Goal: Task Accomplishment & Management: Manage account settings

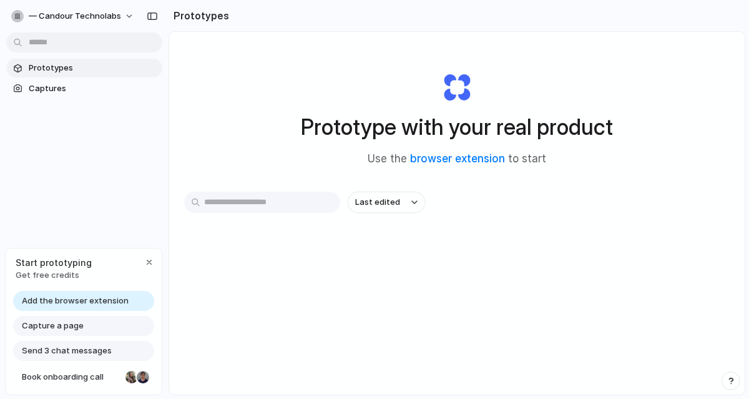
click at [88, 304] on span "Add the browser extension" at bounding box center [75, 301] width 107 height 12
click at [464, 160] on link "browser extension" at bounding box center [457, 158] width 95 height 12
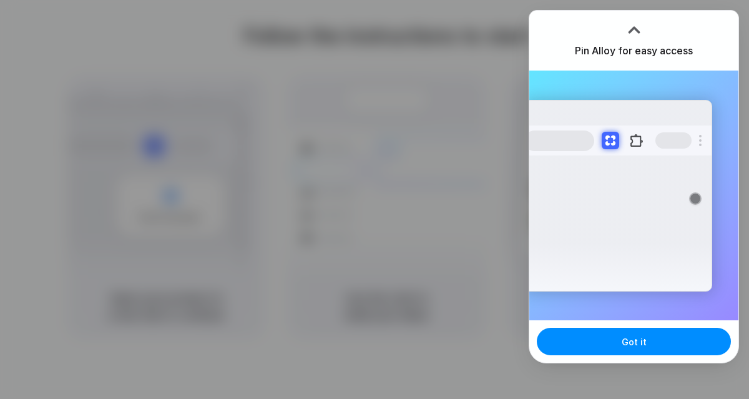
click at [633, 34] on div at bounding box center [634, 30] width 19 height 19
click at [633, 24] on div at bounding box center [634, 30] width 19 height 19
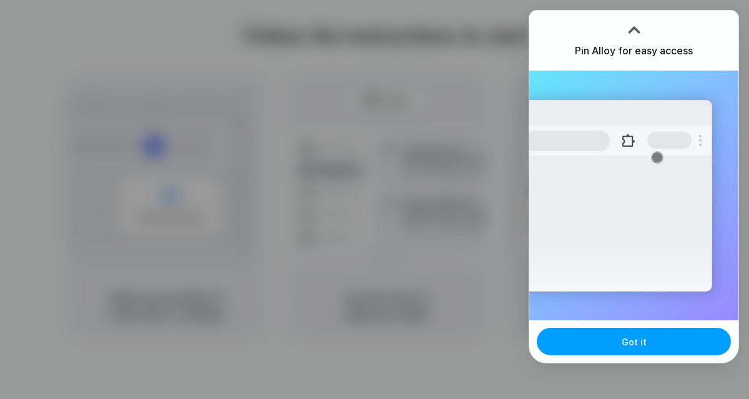
click at [638, 340] on span "Got it" at bounding box center [633, 341] width 25 height 13
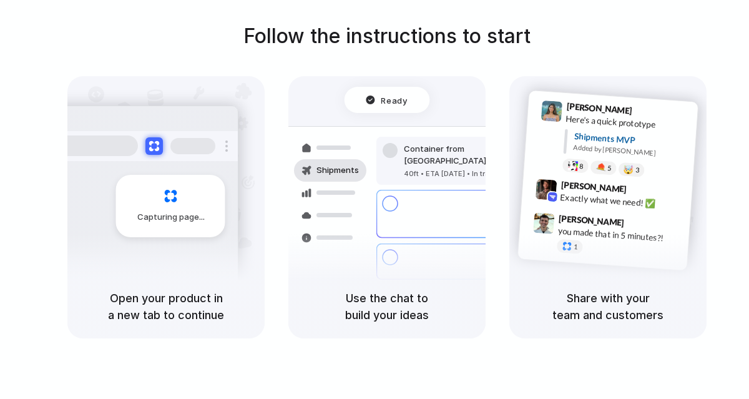
click at [654, 63] on div "Follow the instructions to start Capturing page Open your product in a new tab …" at bounding box center [386, 179] width 749 height 317
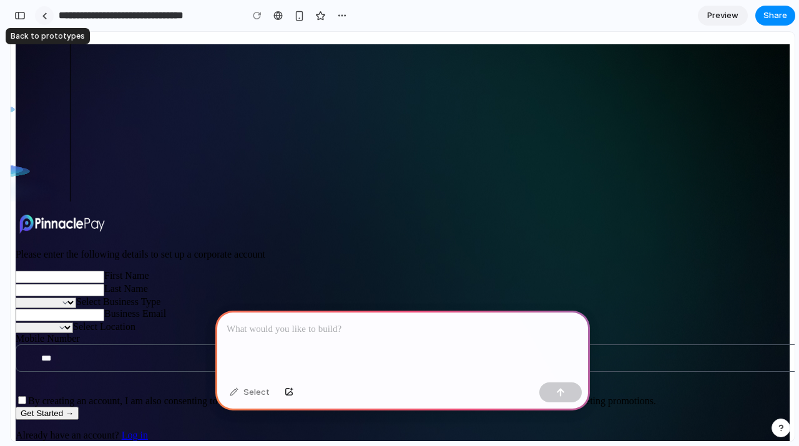
click at [46, 18] on div at bounding box center [45, 15] width 6 height 7
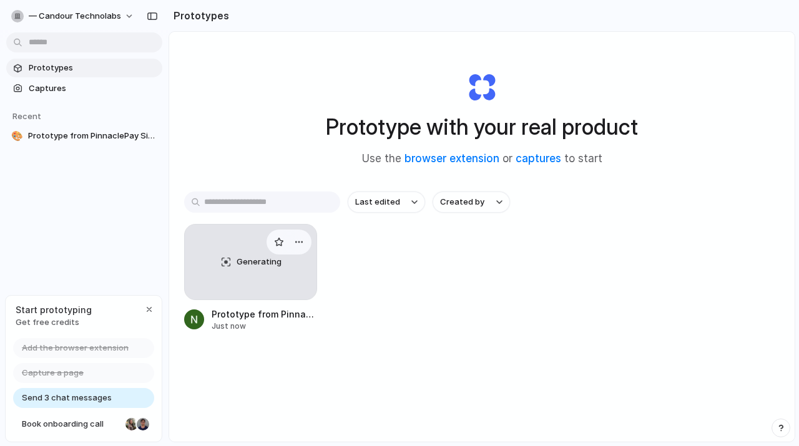
click at [265, 271] on div "Generating" at bounding box center [251, 262] width 132 height 75
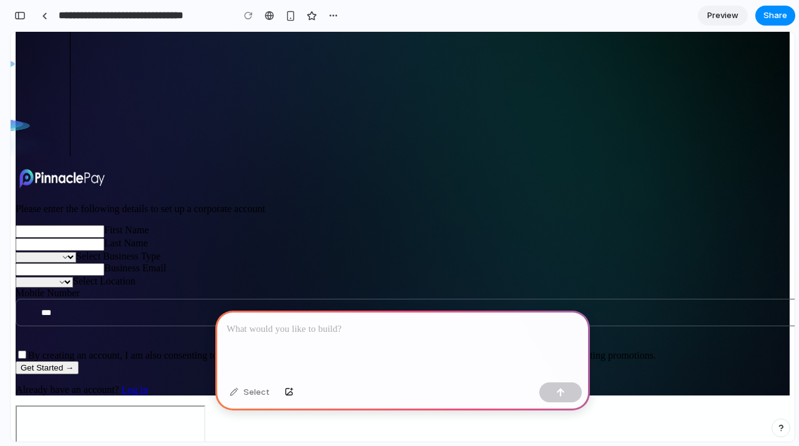
scroll to position [94, 0]
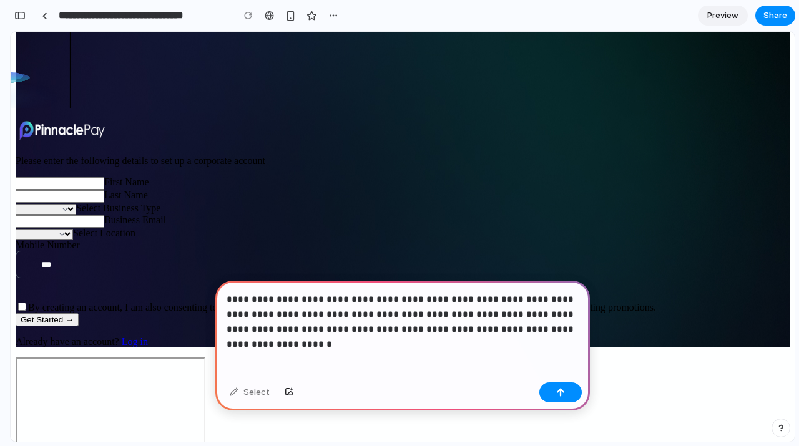
click at [441, 316] on p "**********" at bounding box center [402, 314] width 352 height 45
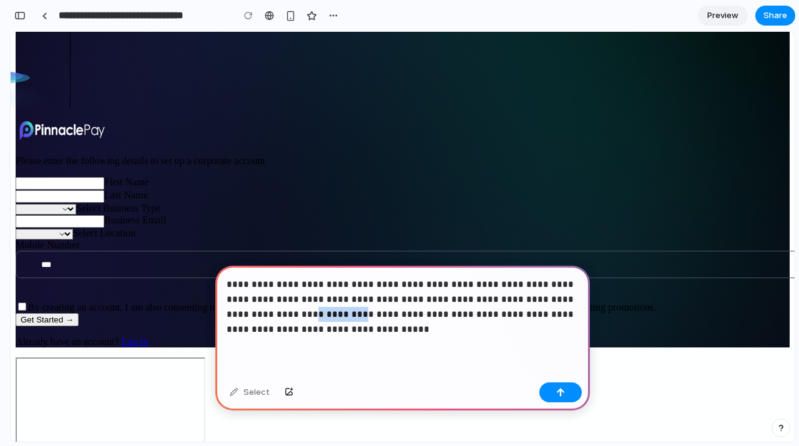
drag, startPoint x: 568, startPoint y: 299, endPoint x: 525, endPoint y: 297, distance: 42.5
click at [525, 298] on p "**********" at bounding box center [402, 307] width 352 height 60
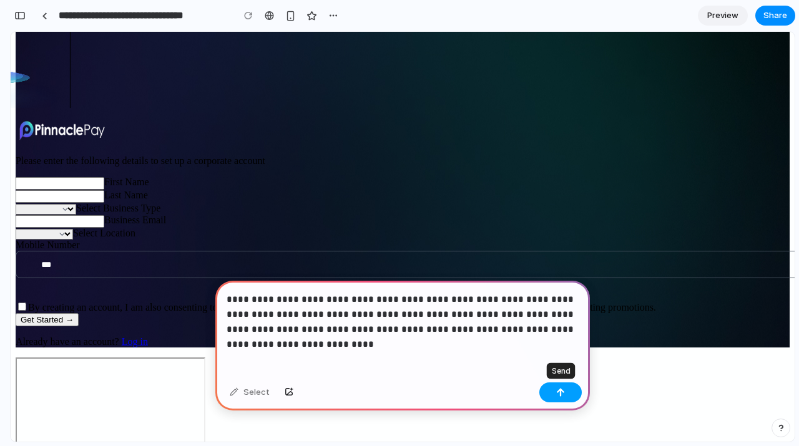
click at [568, 396] on button "button" at bounding box center [560, 392] width 42 height 20
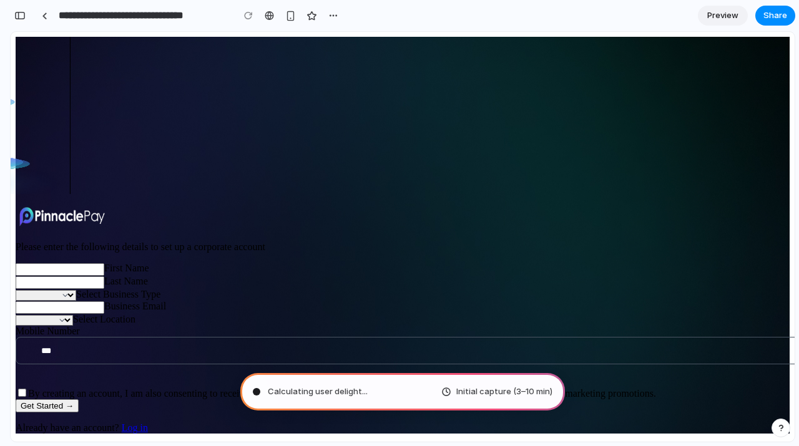
scroll to position [0, 0]
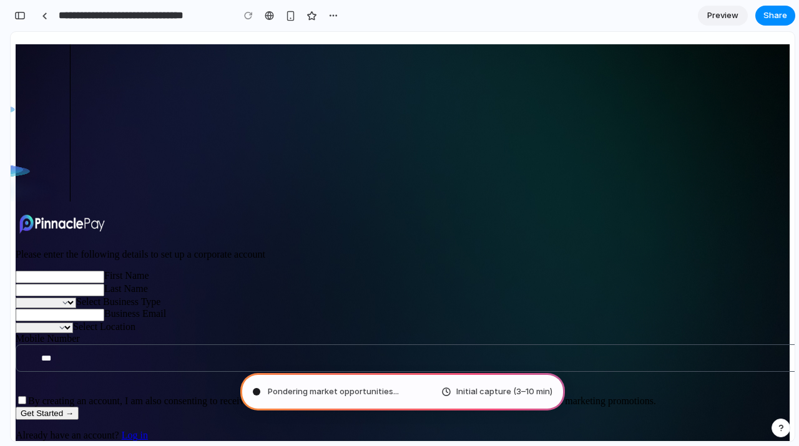
type input "**********"
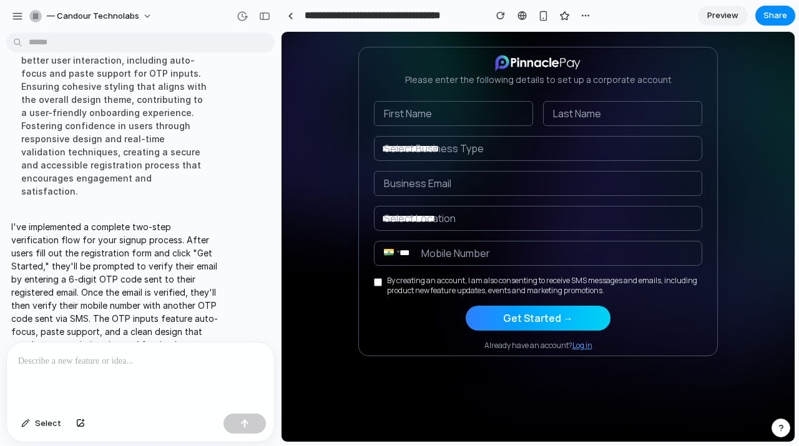
scroll to position [256, 0]
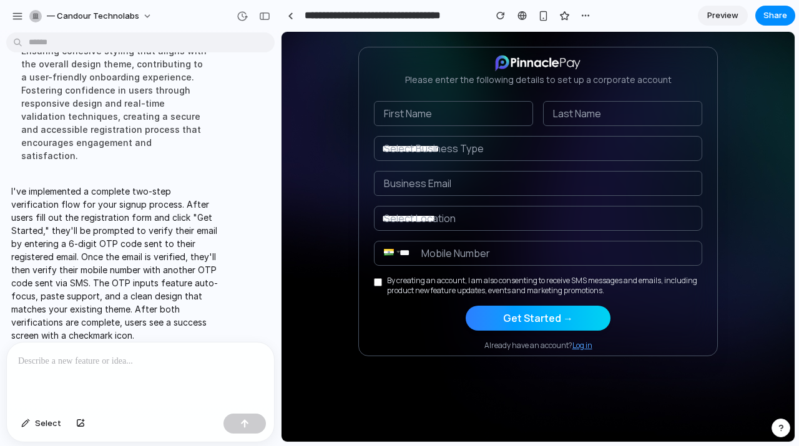
click at [550, 319] on button "Get Started →" at bounding box center [537, 318] width 145 height 25
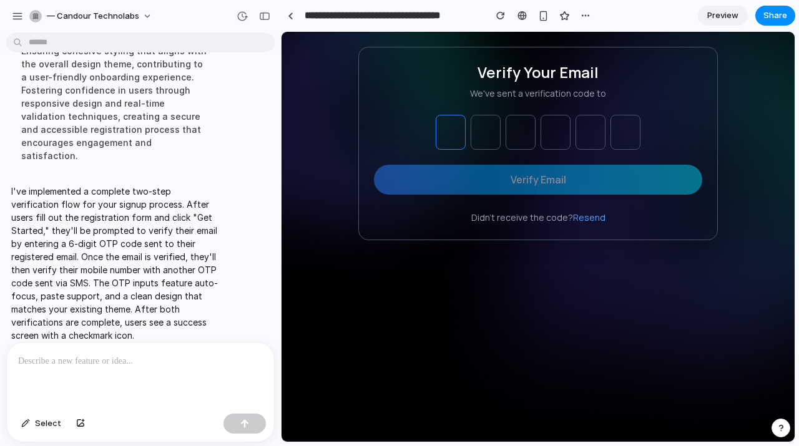
click at [459, 132] on input "text" at bounding box center [451, 132] width 30 height 35
type input "*"
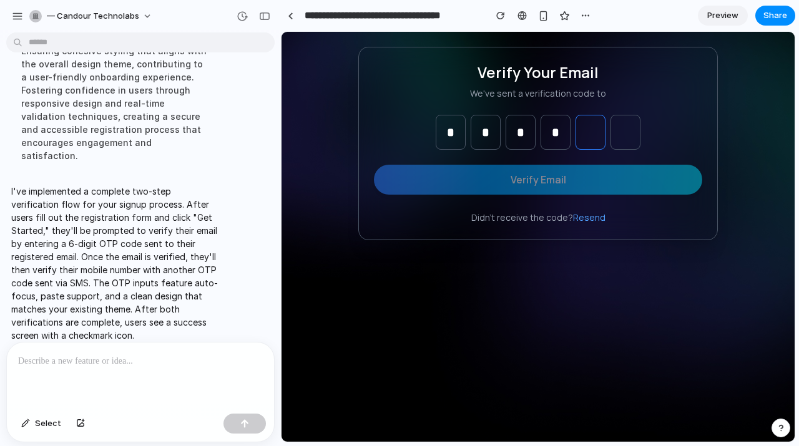
type input "*"
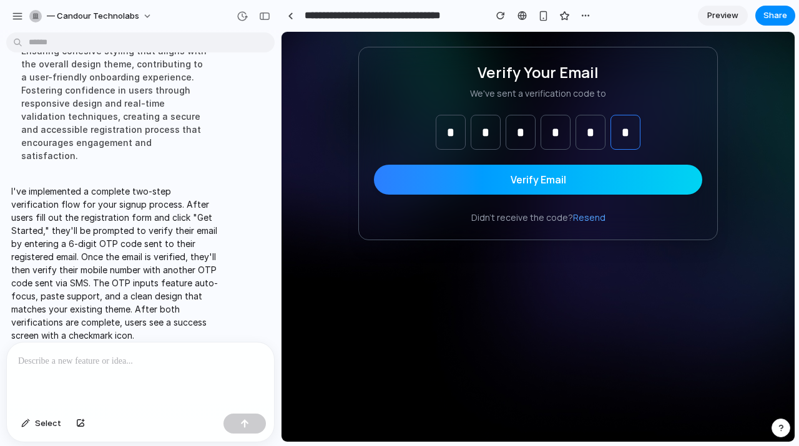
type input "*"
click at [537, 180] on button "Verify Email" at bounding box center [538, 180] width 328 height 30
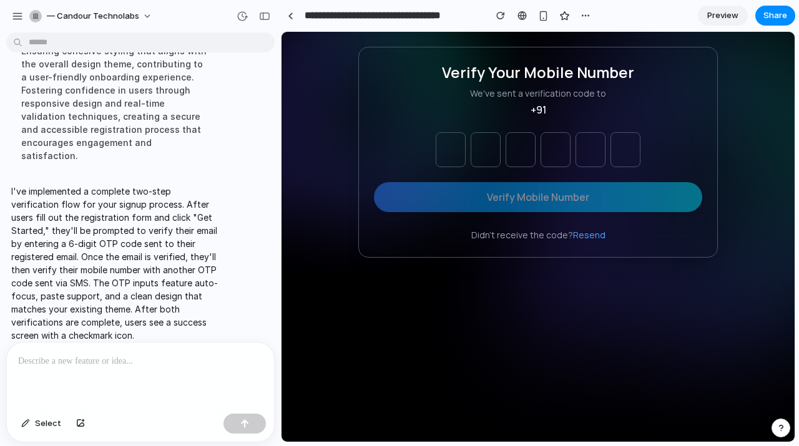
type input "*"
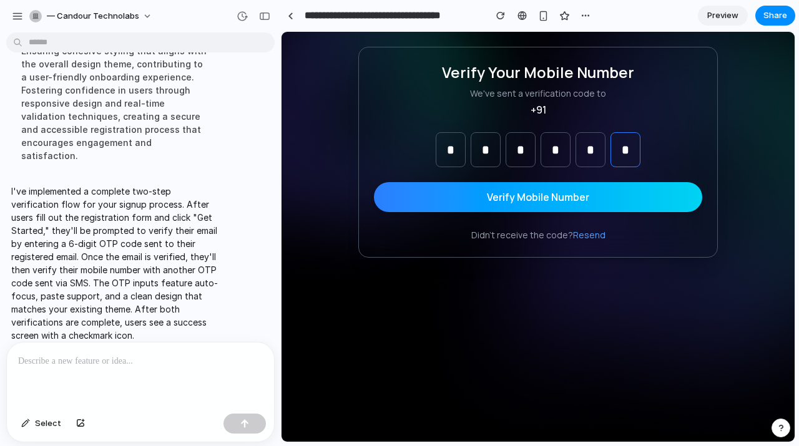
type input "*"
click at [528, 204] on button "Verify Mobile Number" at bounding box center [538, 197] width 328 height 30
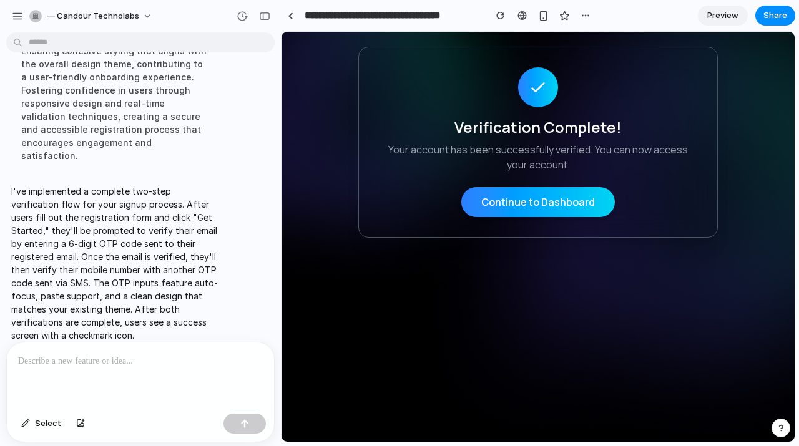
click at [547, 203] on button "Continue to Dashboard" at bounding box center [537, 202] width 153 height 30
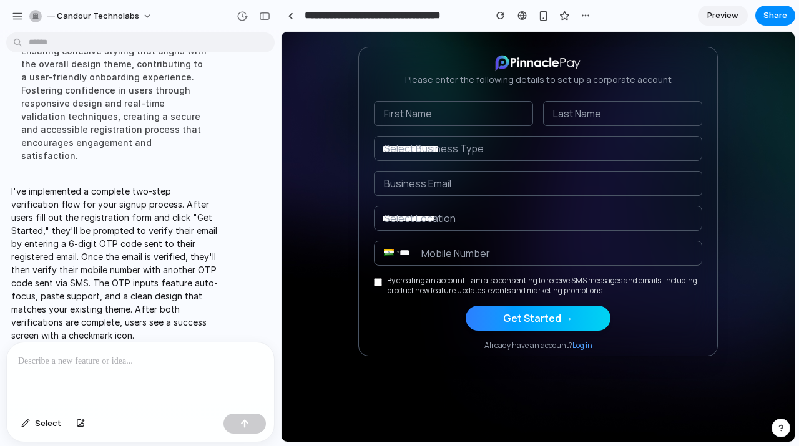
scroll to position [0, 0]
click at [536, 321] on button "Get Started →" at bounding box center [537, 318] width 145 height 25
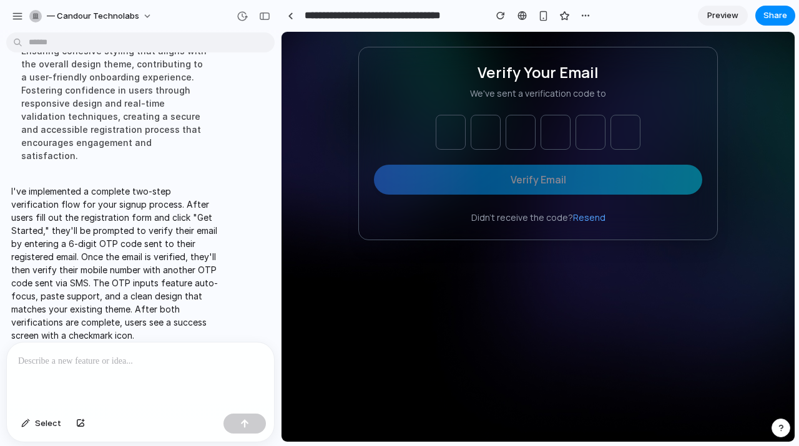
click at [457, 137] on input "text" at bounding box center [451, 132] width 30 height 35
type input "*"
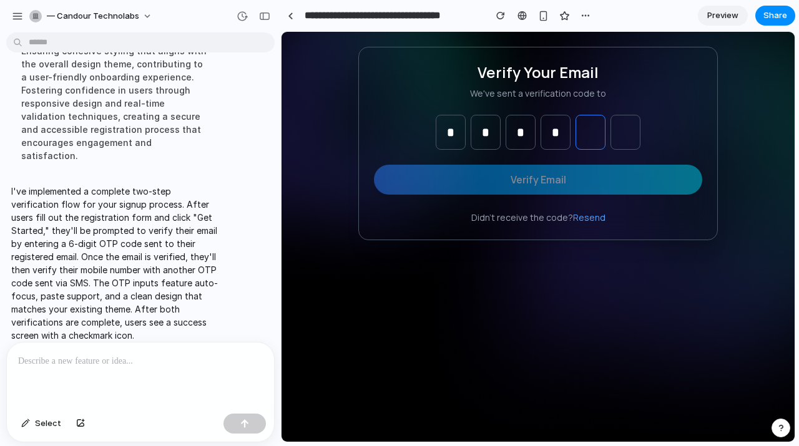
type input "*"
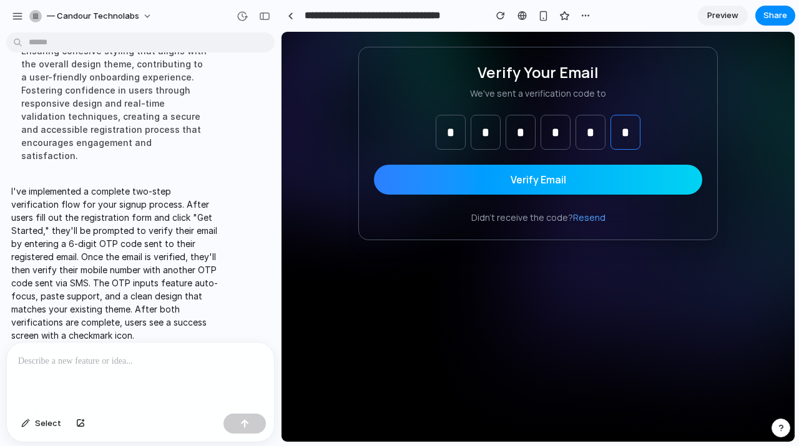
type input "*"
click at [487, 180] on button "Verify Email" at bounding box center [538, 180] width 328 height 30
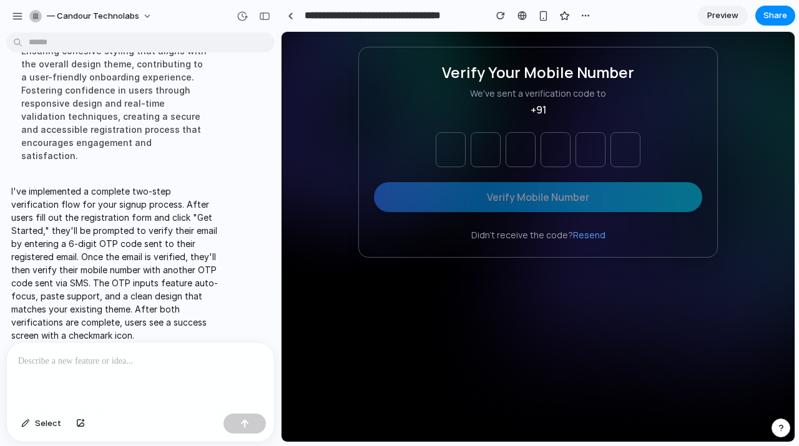
click at [451, 146] on input "text" at bounding box center [451, 149] width 30 height 35
type input "*"
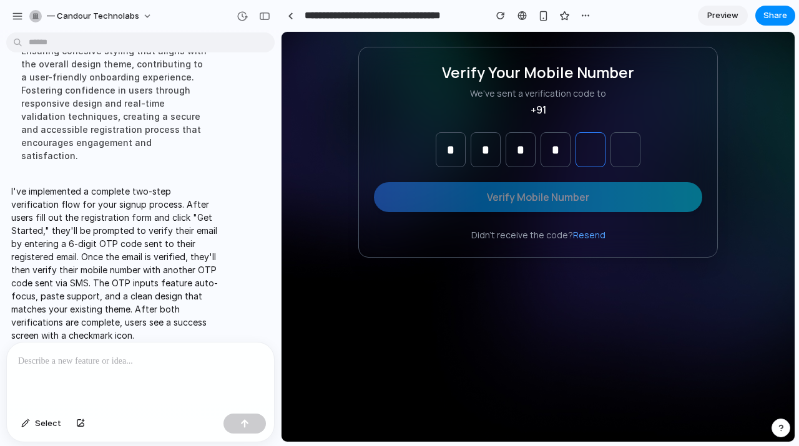
type input "*"
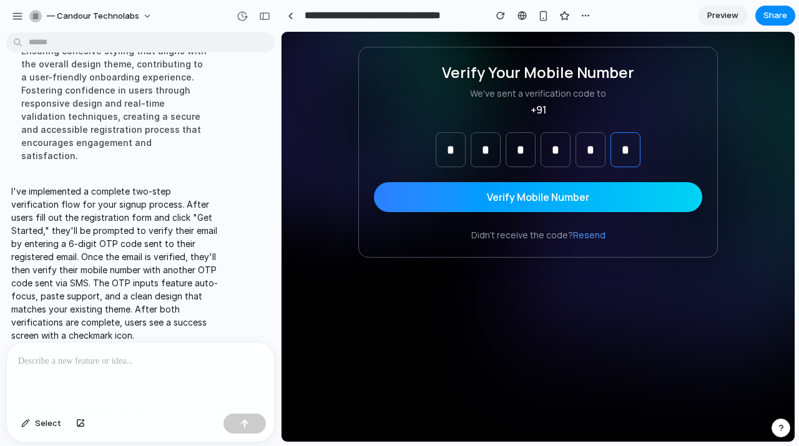
type input "*"
click at [506, 205] on button "Verify Mobile Number" at bounding box center [538, 197] width 328 height 30
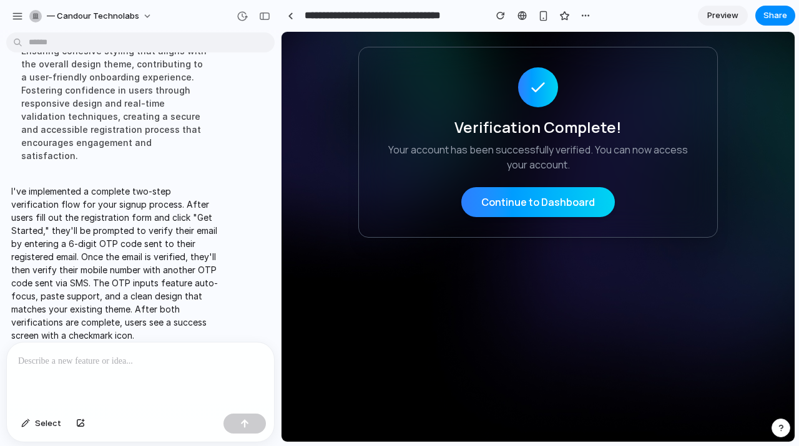
click at [505, 208] on button "Continue to Dashboard" at bounding box center [537, 202] width 153 height 30
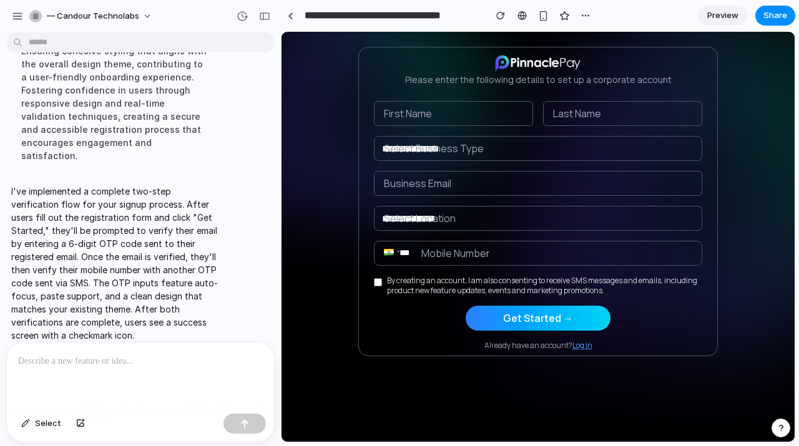
click at [557, 201] on form "**********" at bounding box center [538, 226] width 328 height 250
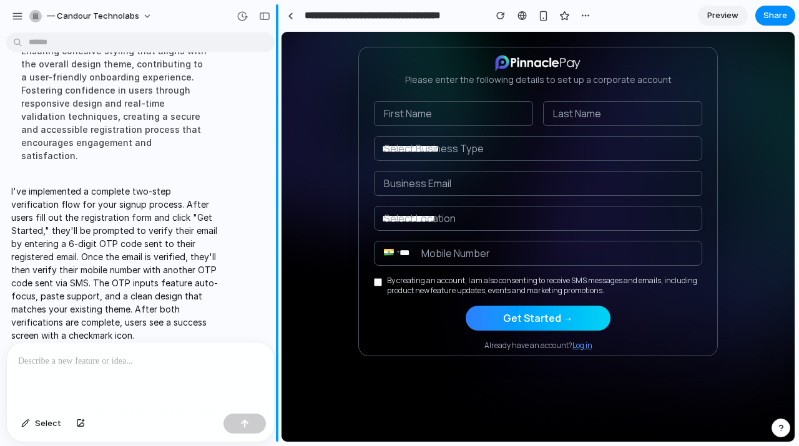
click at [278, 256] on div "**********" at bounding box center [399, 223] width 799 height 446
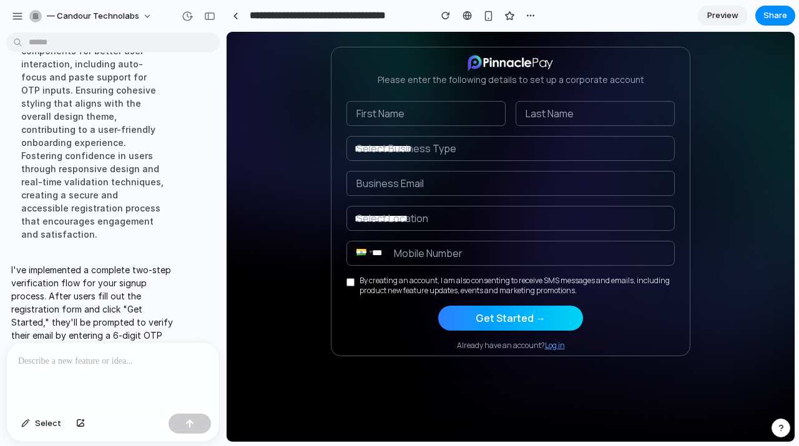
scroll to position [282, 0]
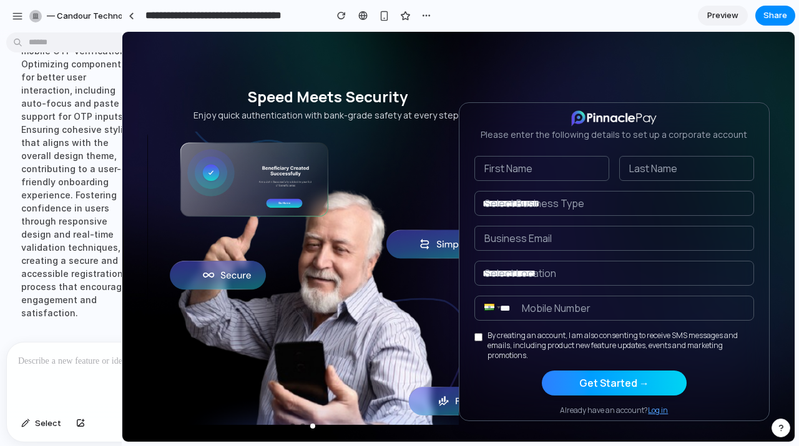
drag, startPoint x: 278, startPoint y: 256, endPoint x: 123, endPoint y: 263, distance: 155.5
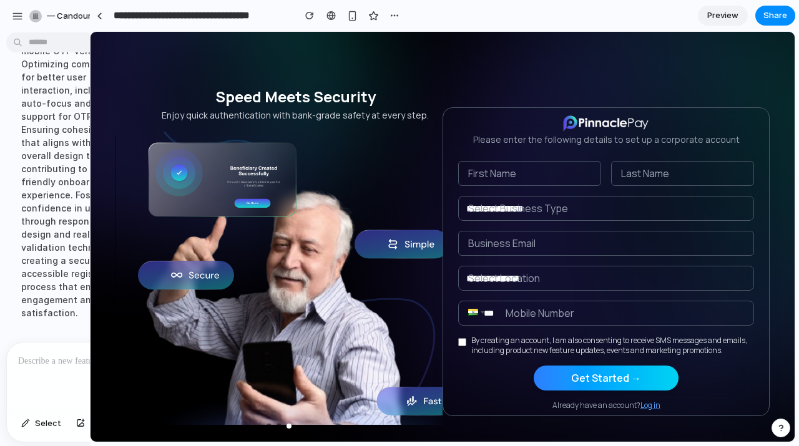
drag, startPoint x: 187, startPoint y: 246, endPoint x: 84, endPoint y: 248, distance: 102.3
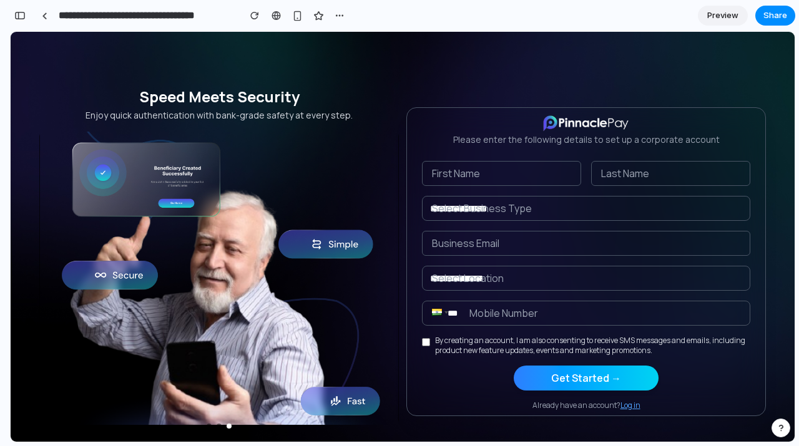
click at [586, 379] on button "Get Started →" at bounding box center [586, 378] width 145 height 25
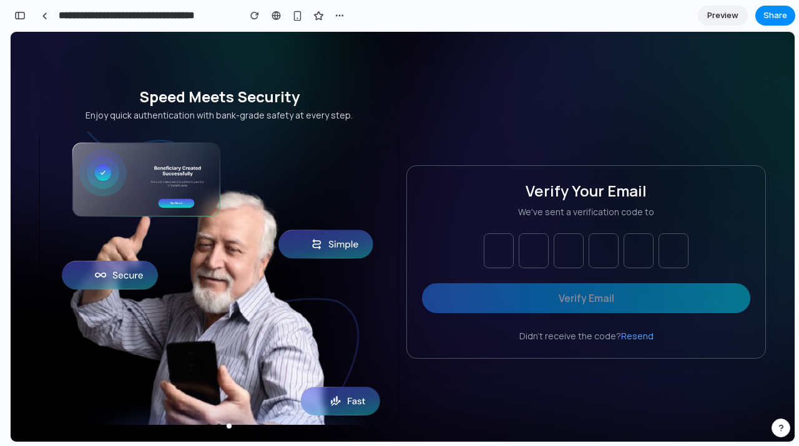
click at [499, 258] on input "text" at bounding box center [499, 250] width 30 height 35
type input "*"
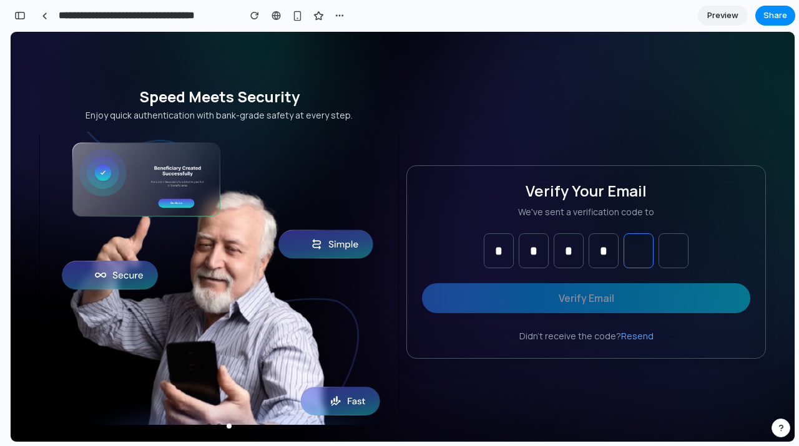
type input "*"
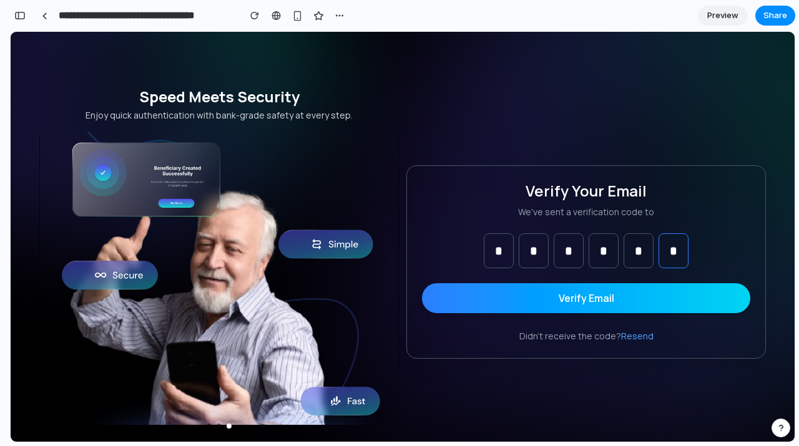
type input "*"
click at [601, 311] on button "Verify Email" at bounding box center [586, 298] width 328 height 30
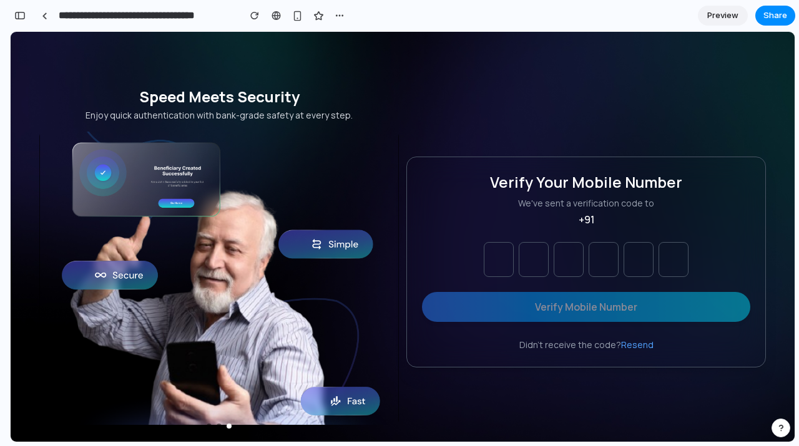
type input "*"
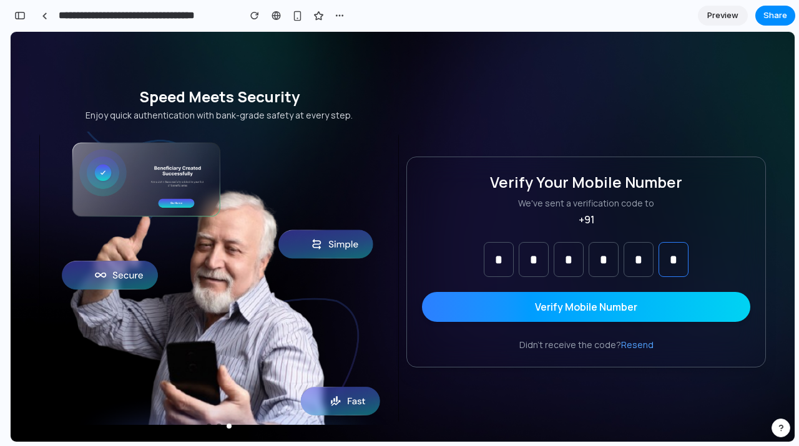
type input "*"
click at [562, 309] on button "Verify Mobile Number" at bounding box center [586, 307] width 328 height 30
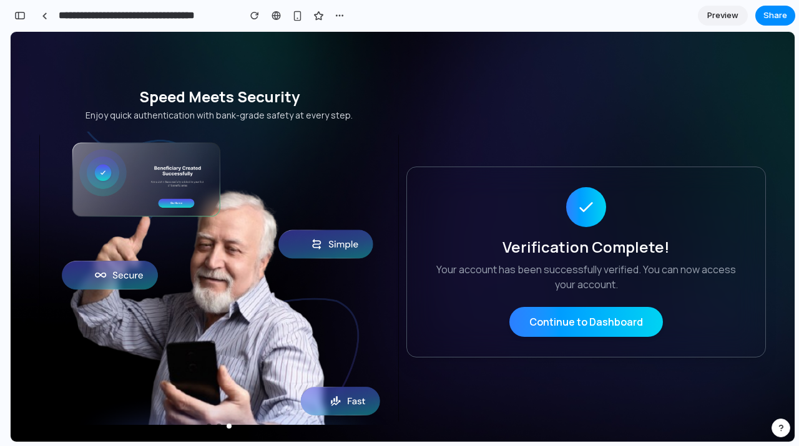
click at [562, 334] on button "Continue to Dashboard" at bounding box center [585, 322] width 153 height 30
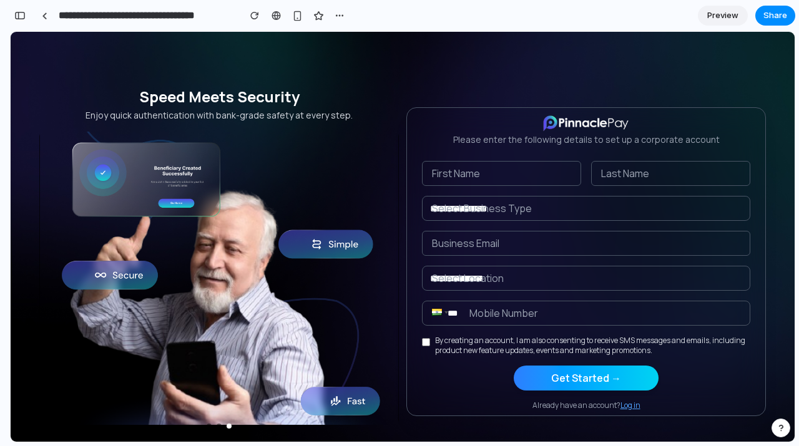
scroll to position [0, 0]
click at [574, 322] on input "***" at bounding box center [586, 313] width 328 height 25
click at [450, 75] on div "**********" at bounding box center [585, 262] width 367 height 410
click at [296, 19] on div "button" at bounding box center [297, 16] width 11 height 11
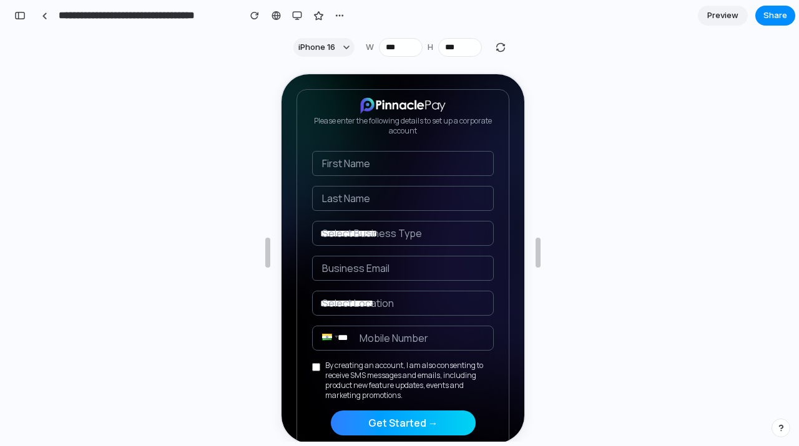
click at [399, 420] on button "Get Started →" at bounding box center [401, 421] width 145 height 25
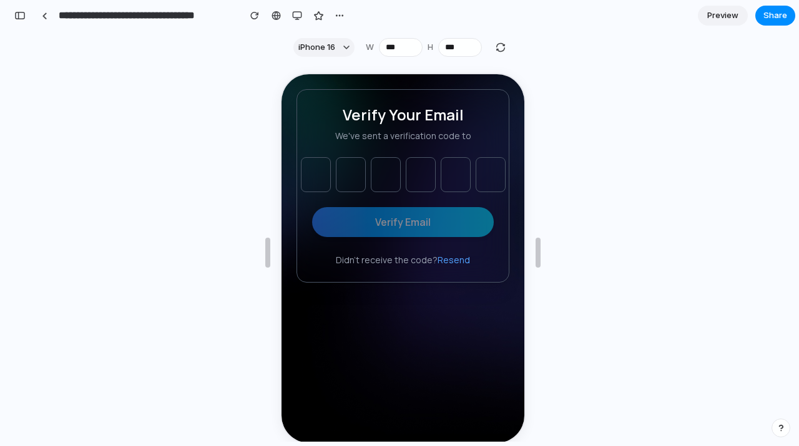
click at [317, 175] on input "text" at bounding box center [314, 173] width 30 height 35
type input "*"
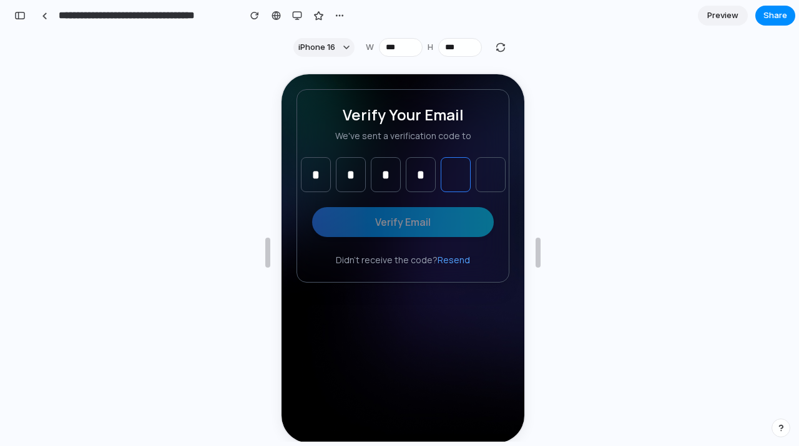
type input "*"
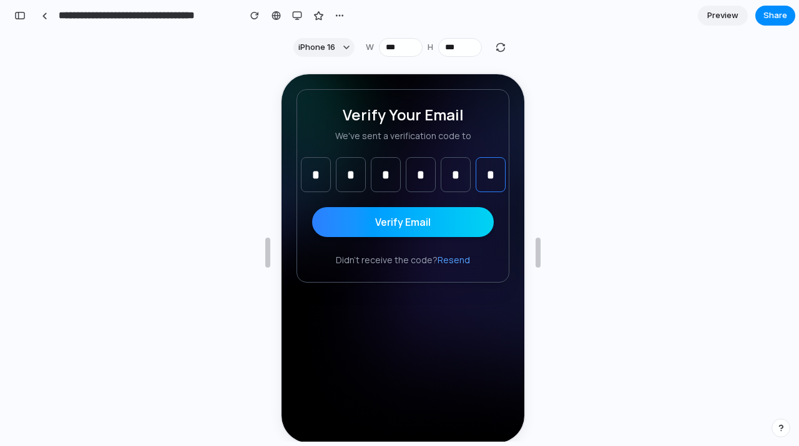
type input "*"
click at [405, 222] on button "Verify Email" at bounding box center [401, 221] width 182 height 30
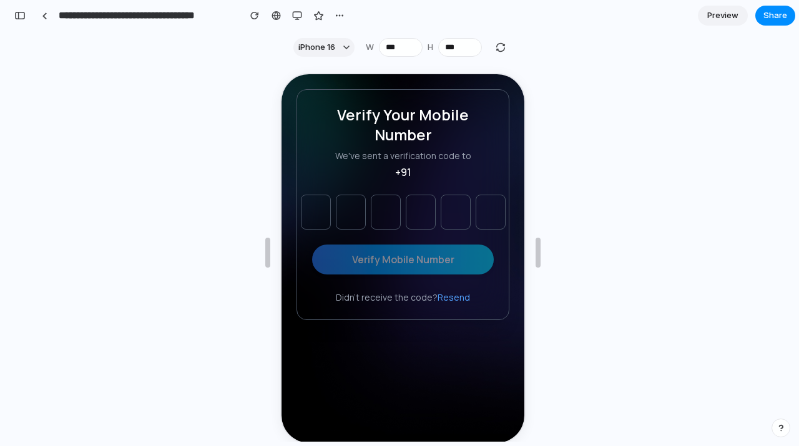
type input "*"
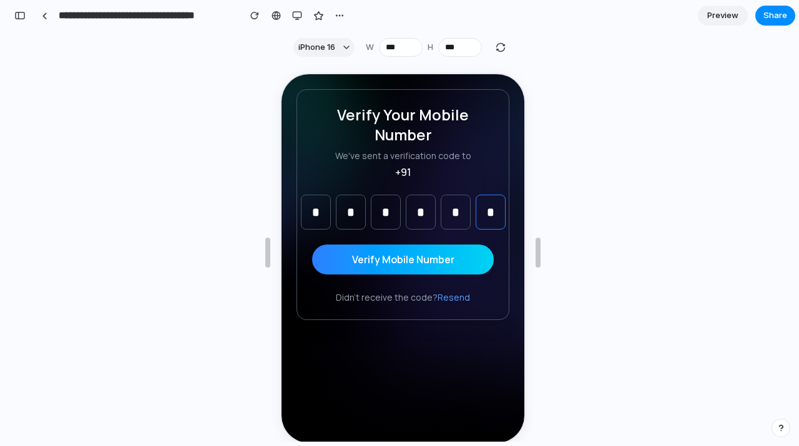
type input "*"
click at [408, 256] on button "Verify Mobile Number" at bounding box center [401, 258] width 182 height 30
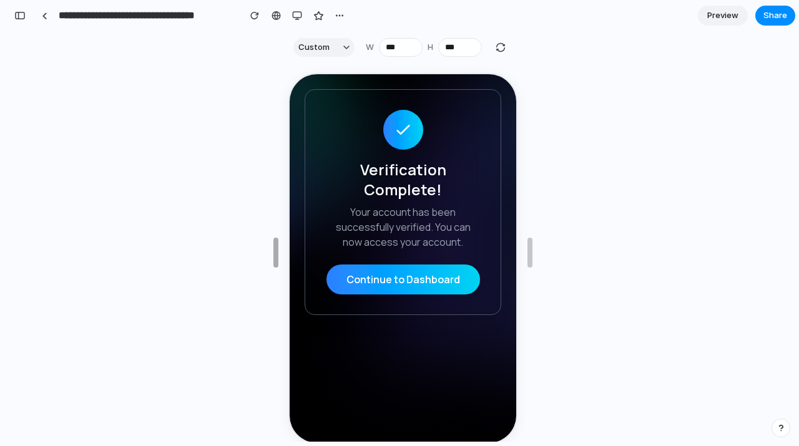
drag, startPoint x: 267, startPoint y: 260, endPoint x: 275, endPoint y: 264, distance: 8.7
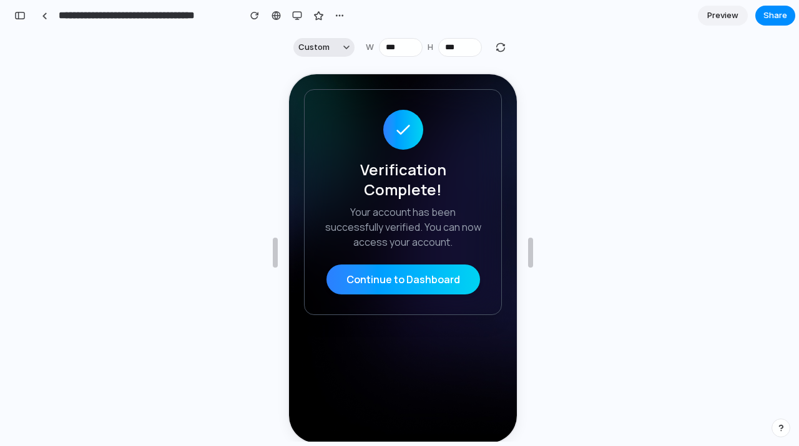
click at [339, 49] on button "Custom" at bounding box center [323, 47] width 61 height 19
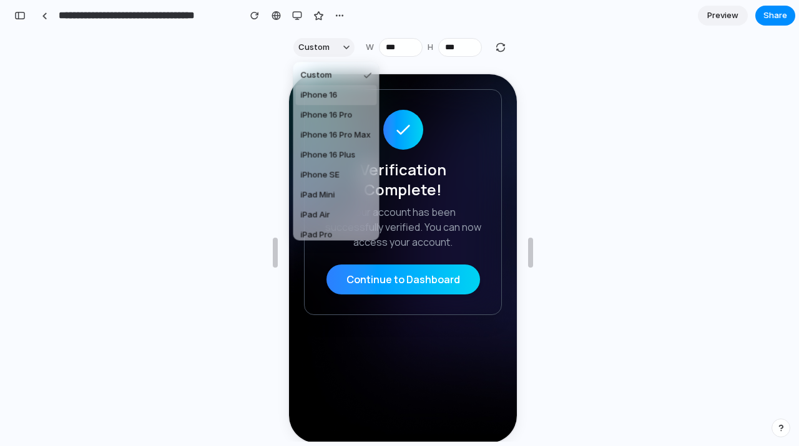
click at [336, 95] on span "iPhone 16" at bounding box center [319, 95] width 37 height 12
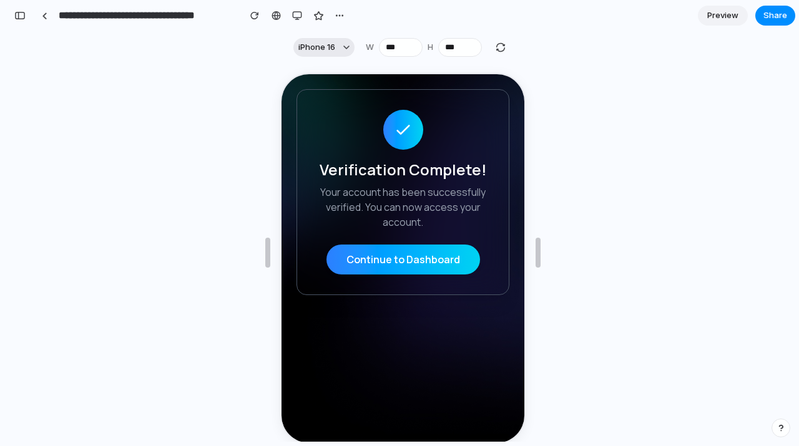
click at [345, 50] on div "button" at bounding box center [346, 47] width 6 height 6
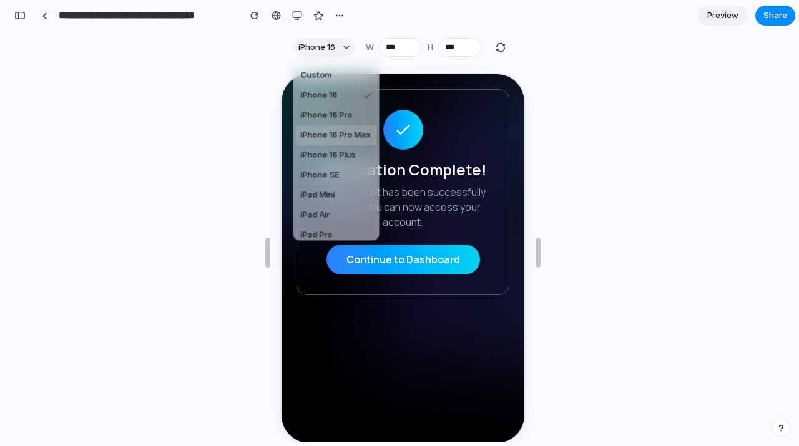
click at [337, 136] on span "iPhone 16 Pro Max" at bounding box center [336, 135] width 70 height 12
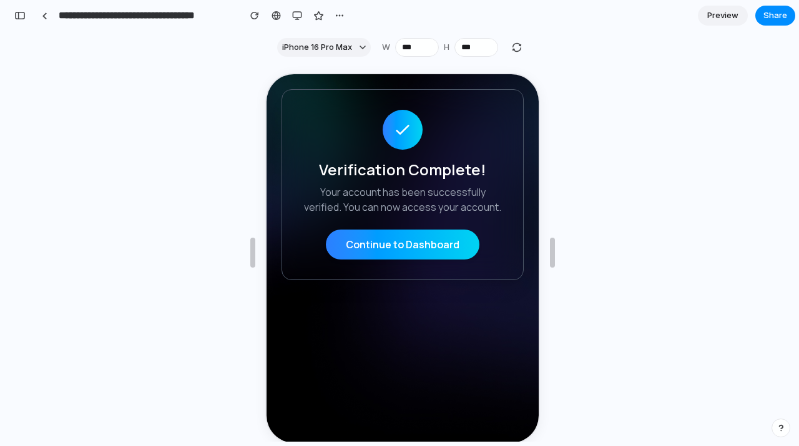
type input "***"
click at [333, 49] on span "iPhone 16 Pro Max" at bounding box center [317, 47] width 70 height 12
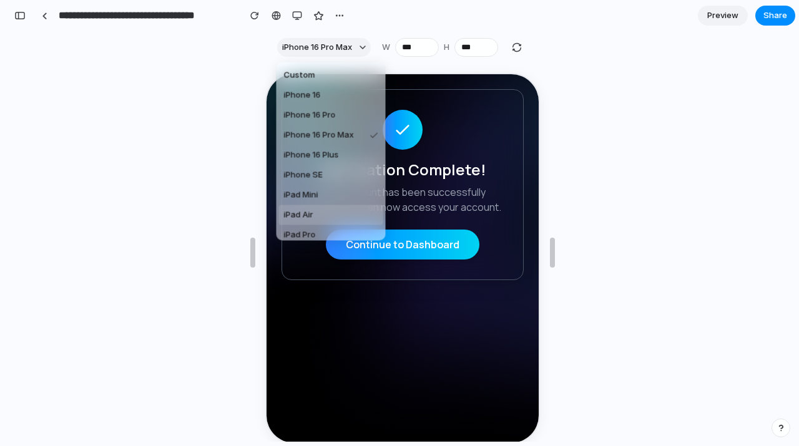
click at [321, 213] on li "iPad Air" at bounding box center [331, 215] width 104 height 20
type input "***"
type input "****"
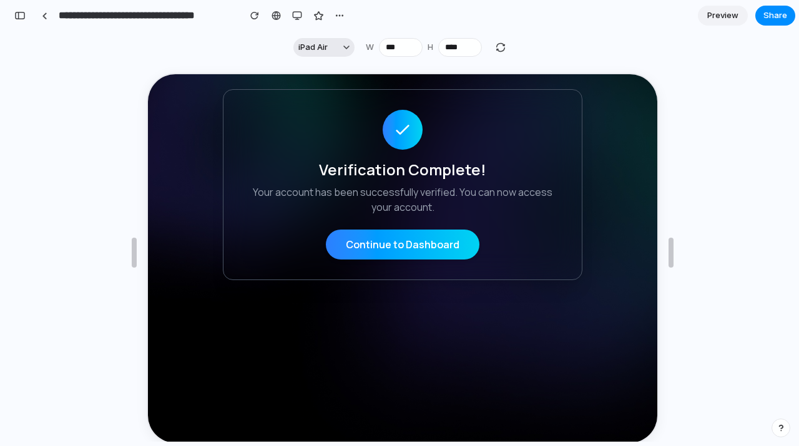
click at [328, 49] on button "iPad Air" at bounding box center [323, 47] width 61 height 19
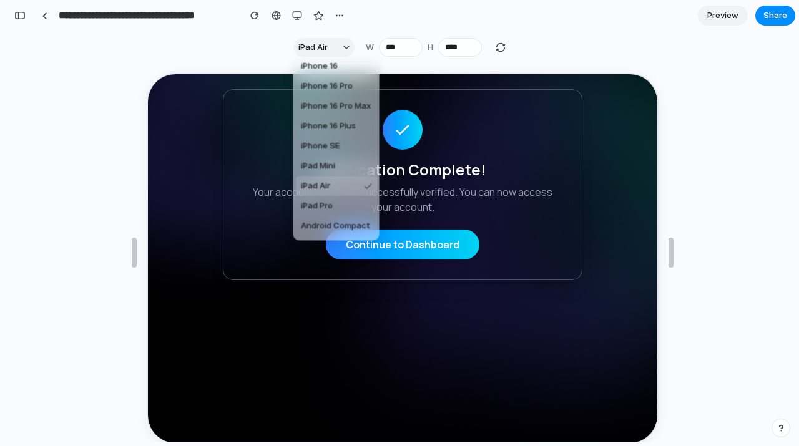
scroll to position [47, 0]
click at [329, 187] on span "iPad Pro" at bounding box center [317, 188] width 32 height 12
type input "****"
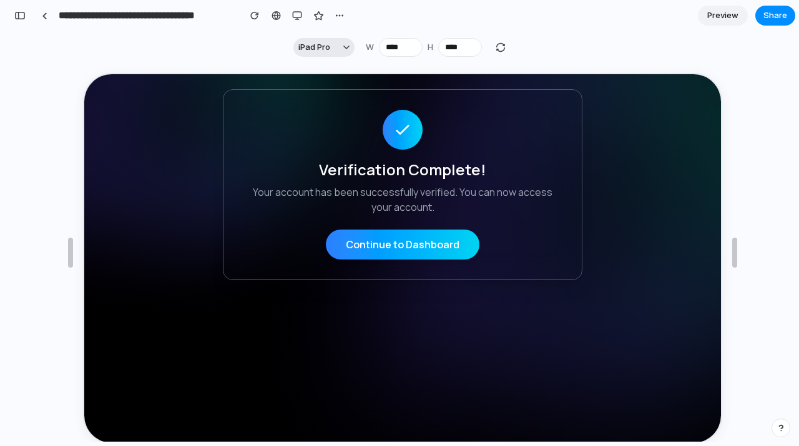
click at [337, 46] on button "iPad Pro" at bounding box center [323, 47] width 61 height 19
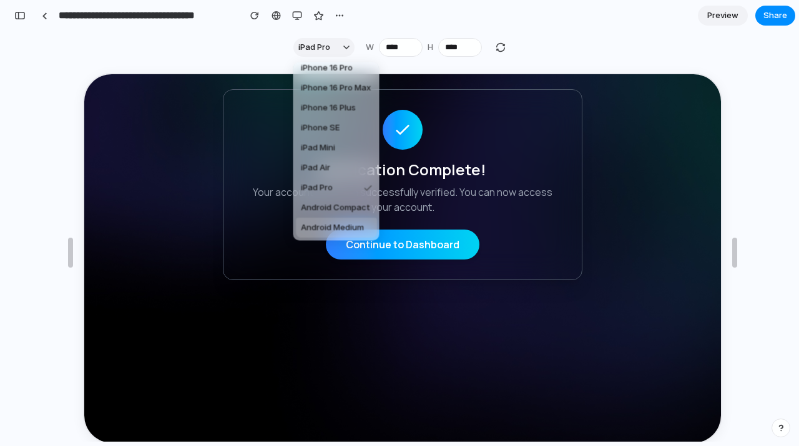
click at [345, 230] on span "Android Medium" at bounding box center [332, 228] width 63 height 12
type input "***"
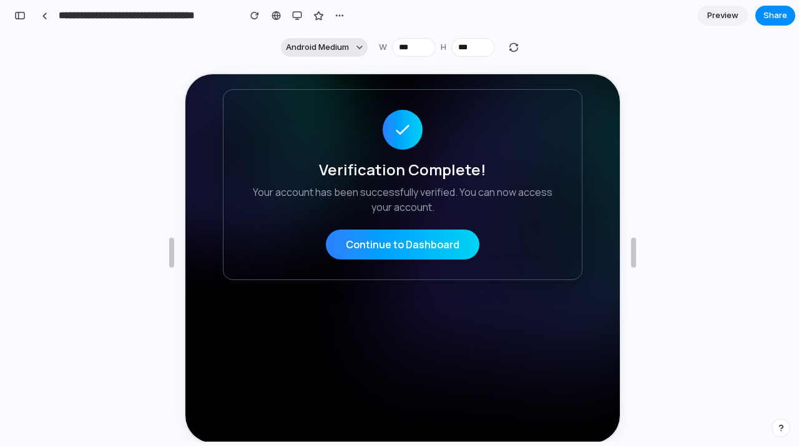
click at [327, 55] on button "Android Medium" at bounding box center [324, 47] width 87 height 19
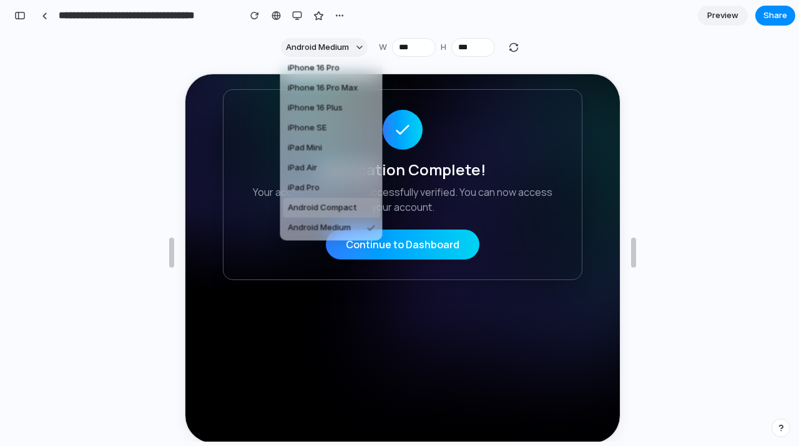
click at [336, 200] on li "Android Compact" at bounding box center [331, 208] width 97 height 20
type input "***"
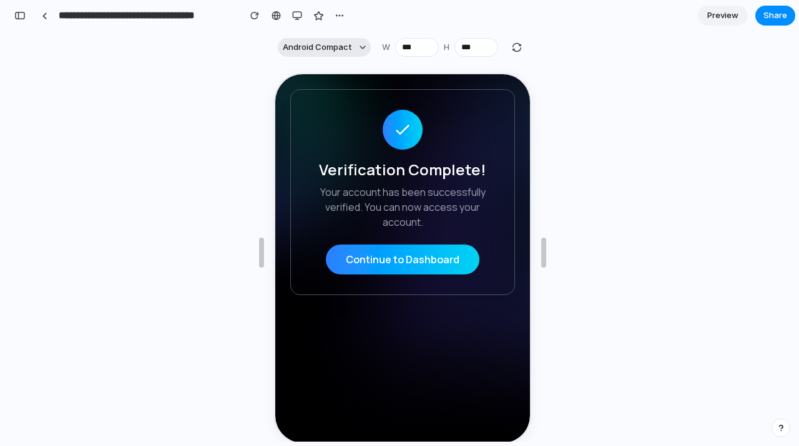
click at [332, 52] on span "Android Compact" at bounding box center [317, 47] width 69 height 12
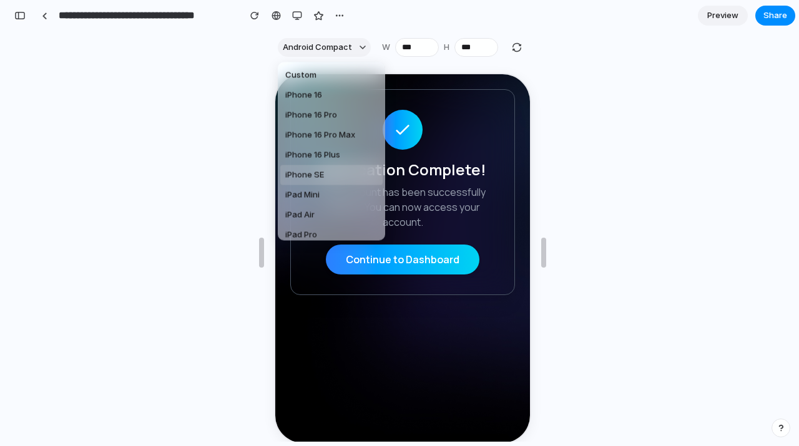
click at [329, 175] on li "iPhone SE" at bounding box center [331, 175] width 102 height 20
type input "***"
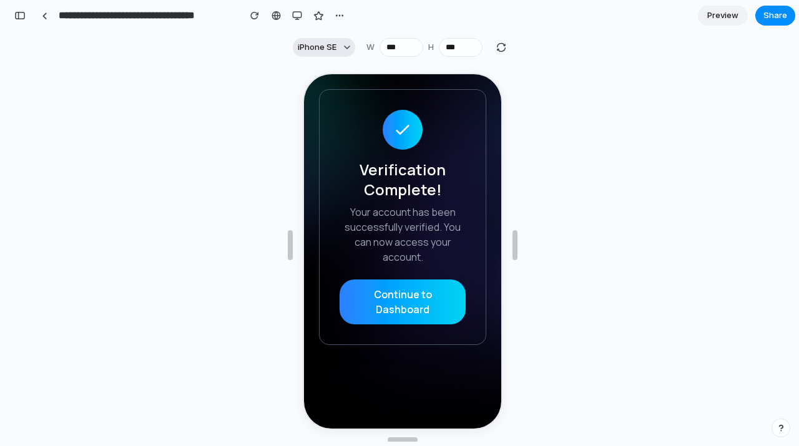
click at [326, 42] on span "iPhone SE" at bounding box center [317, 47] width 39 height 12
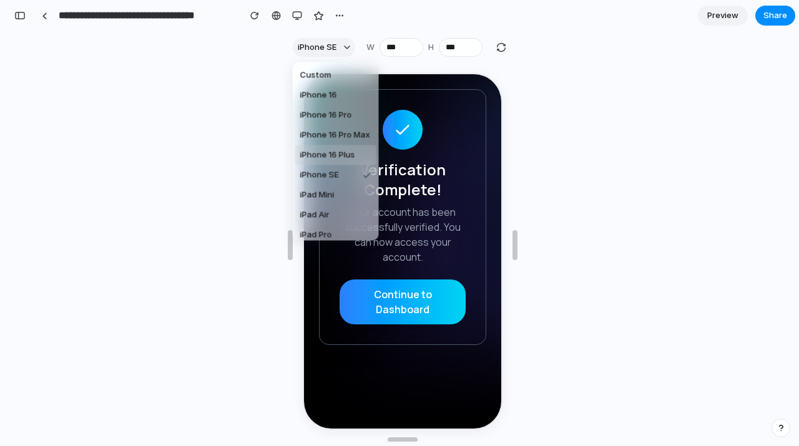
click at [325, 156] on span "iPhone 16 Plus" at bounding box center [327, 155] width 55 height 12
type input "***"
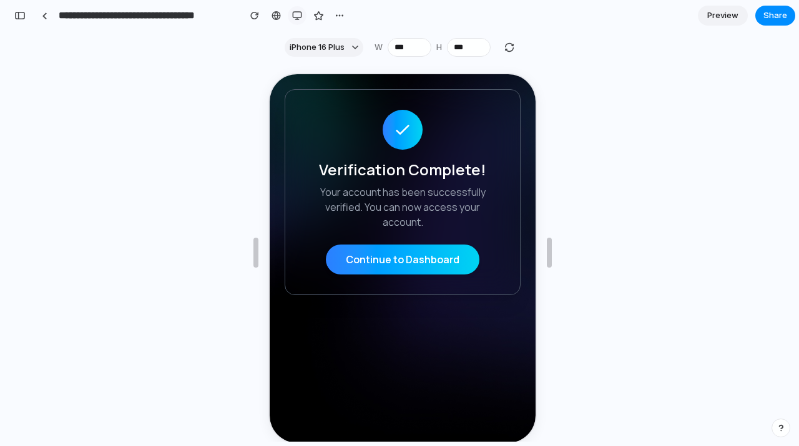
click at [303, 16] on button "button" at bounding box center [297, 15] width 19 height 19
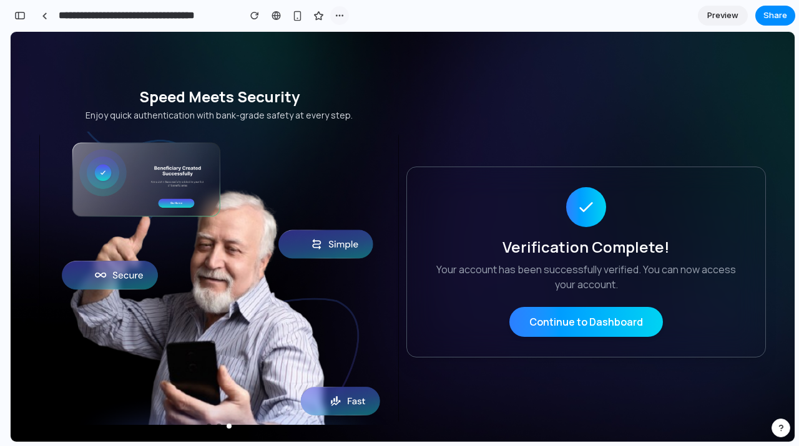
click at [338, 17] on div "button" at bounding box center [339, 16] width 10 height 10
click at [364, 127] on div "Duplicate Delete" at bounding box center [399, 223] width 799 height 446
click at [605, 329] on button "Continue to Dashboard" at bounding box center [585, 322] width 153 height 30
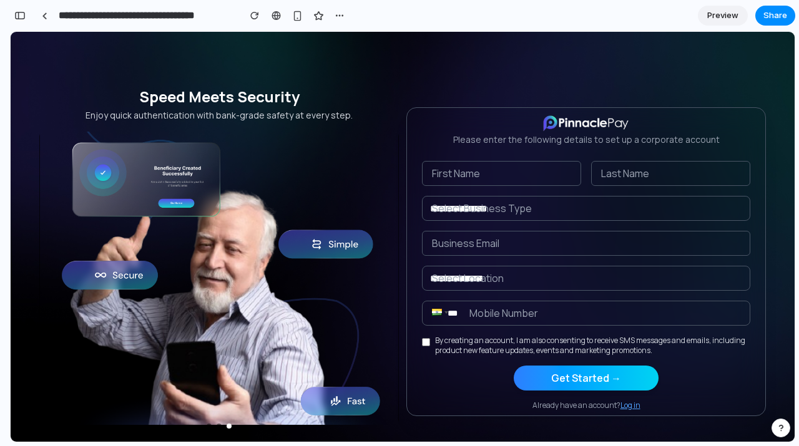
scroll to position [0, 0]
click at [564, 385] on button "Get Started →" at bounding box center [586, 378] width 145 height 25
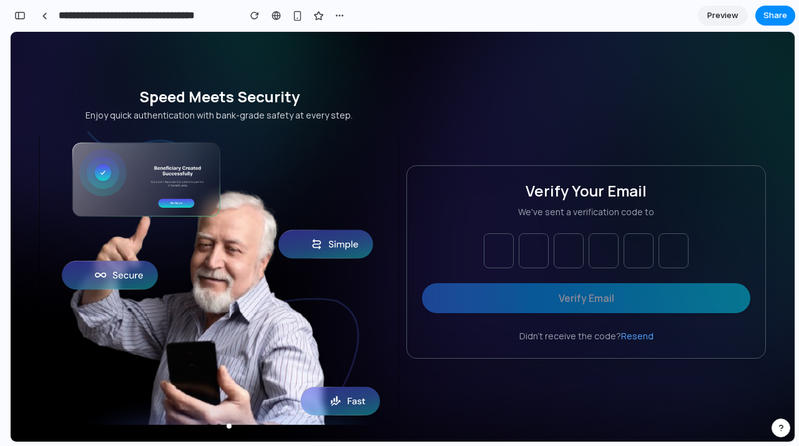
type input "*"
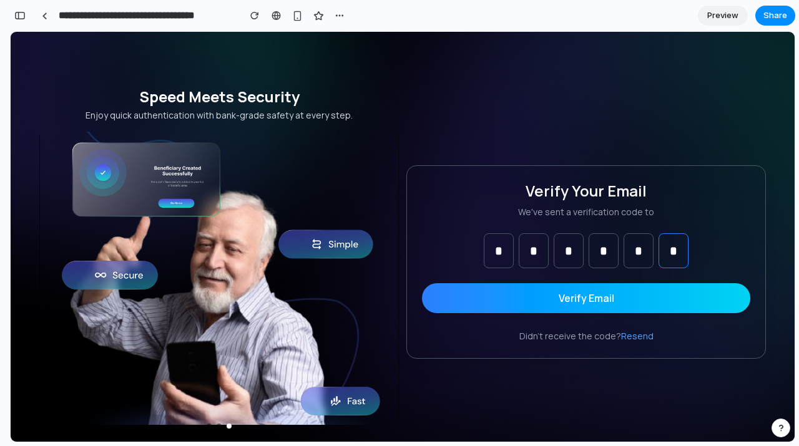
type input "*"
click at [564, 296] on button "Verify Email" at bounding box center [586, 298] width 328 height 30
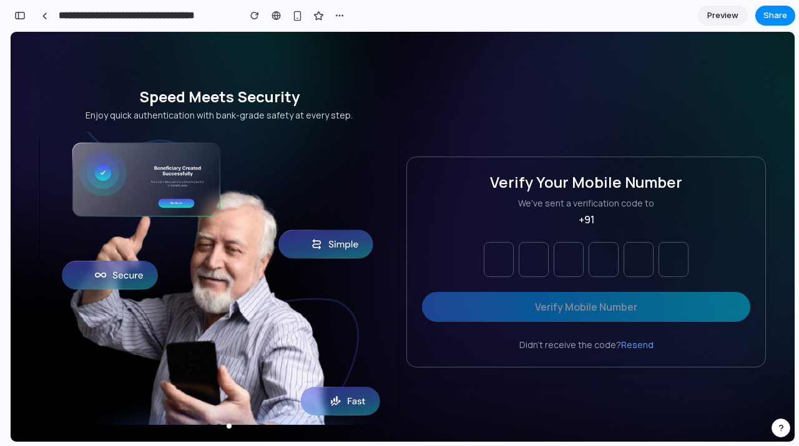
type input "*"
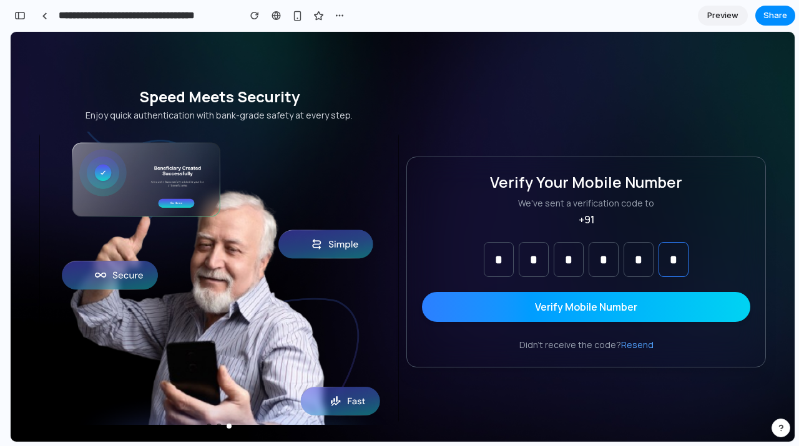
type input "*"
click at [570, 308] on button "Verify Mobile Number" at bounding box center [586, 307] width 328 height 30
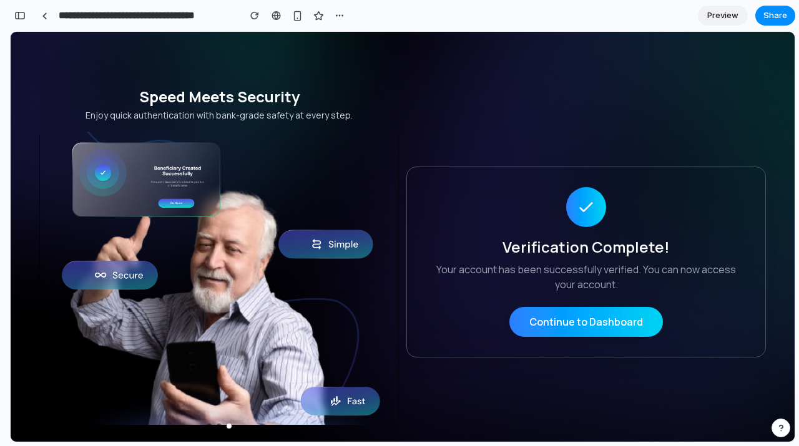
click at [560, 328] on button "Continue to Dashboard" at bounding box center [585, 322] width 153 height 30
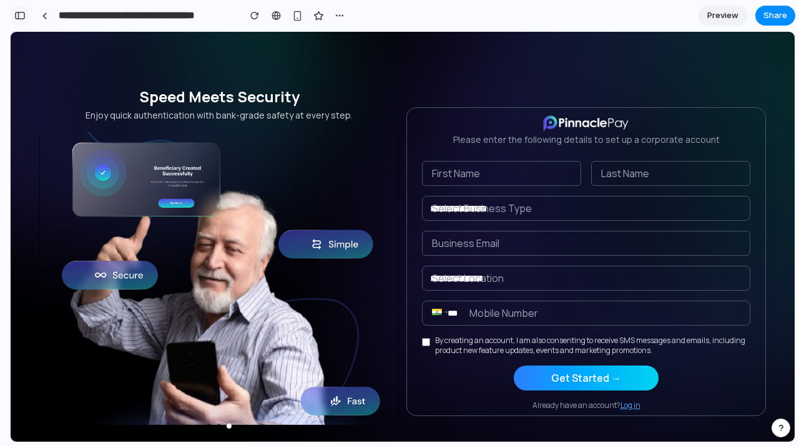
click at [21, 14] on div "button" at bounding box center [19, 15] width 11 height 9
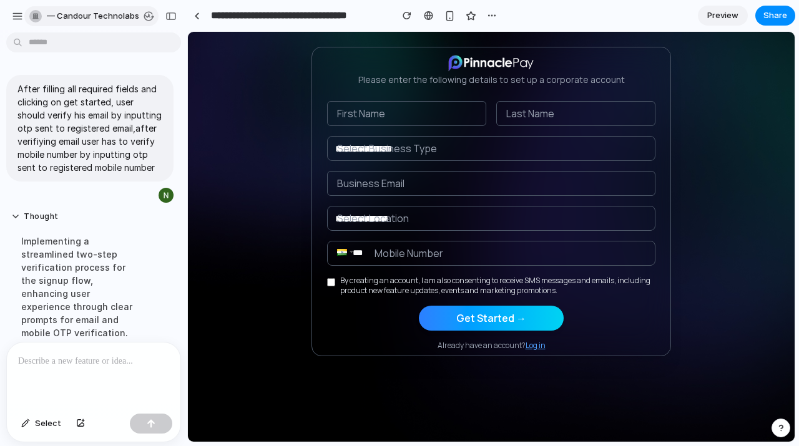
click at [117, 14] on span "— Candour Technolabs" at bounding box center [93, 16] width 92 height 12
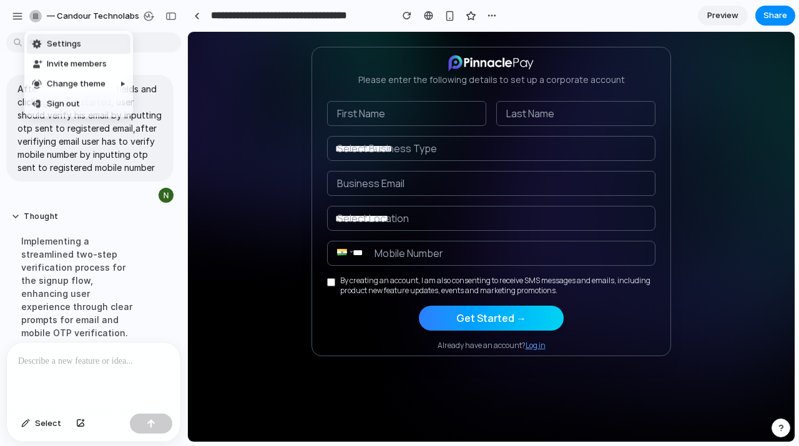
click at [16, 15] on div "Settings Invite members Change theme Sign out" at bounding box center [399, 223] width 799 height 446
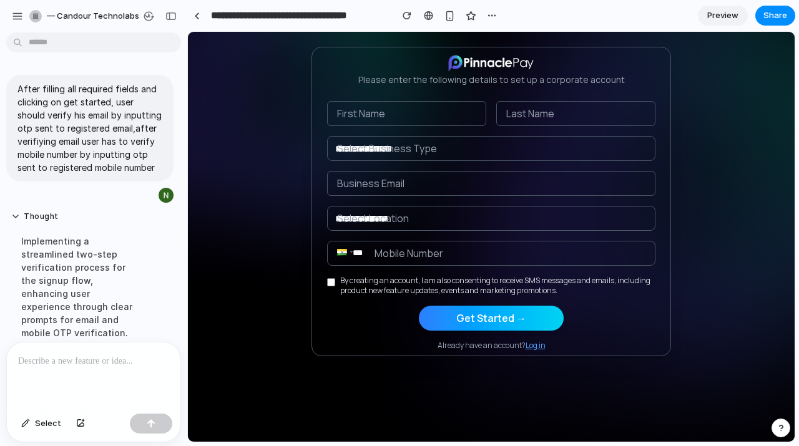
click at [16, 15] on div "button" at bounding box center [17, 16] width 11 height 11
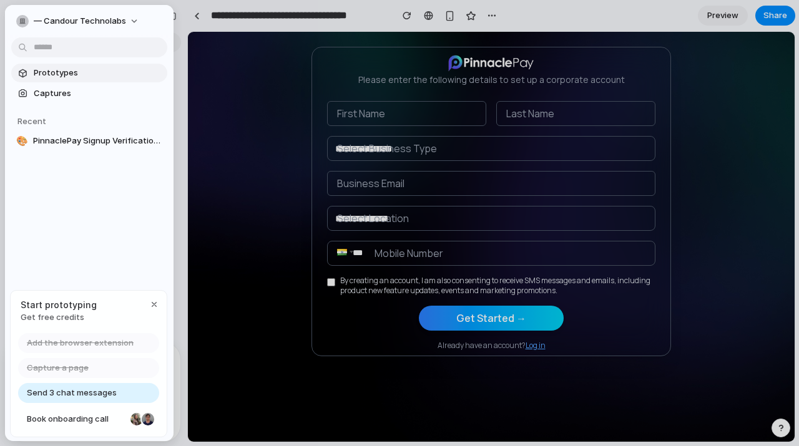
click at [59, 74] on span "Prototypes" at bounding box center [98, 73] width 129 height 12
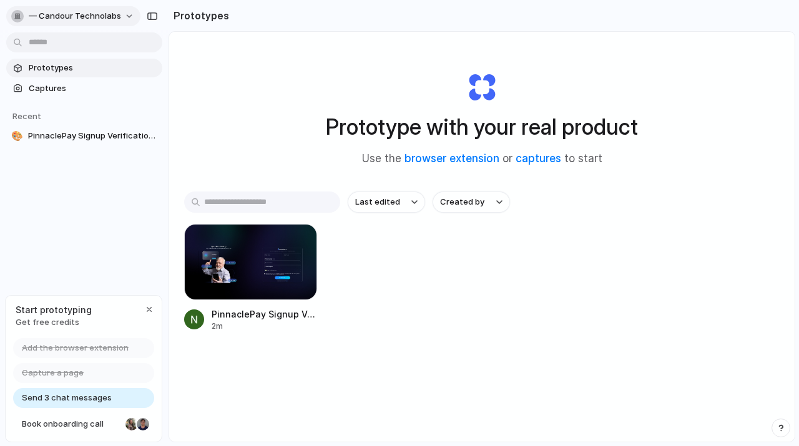
click at [122, 19] on button "— Candour Technolabs" at bounding box center [73, 16] width 134 height 20
click at [64, 44] on li "Settings" at bounding box center [61, 44] width 104 height 20
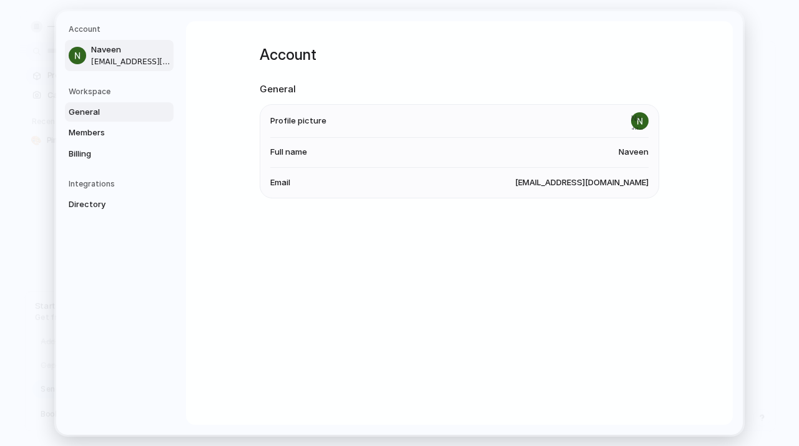
click at [104, 112] on span "General" at bounding box center [109, 111] width 80 height 12
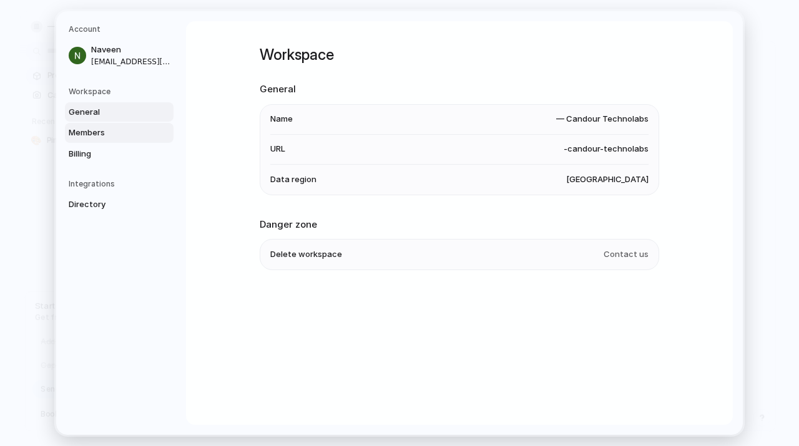
click at [102, 136] on span "Members" at bounding box center [109, 133] width 80 height 12
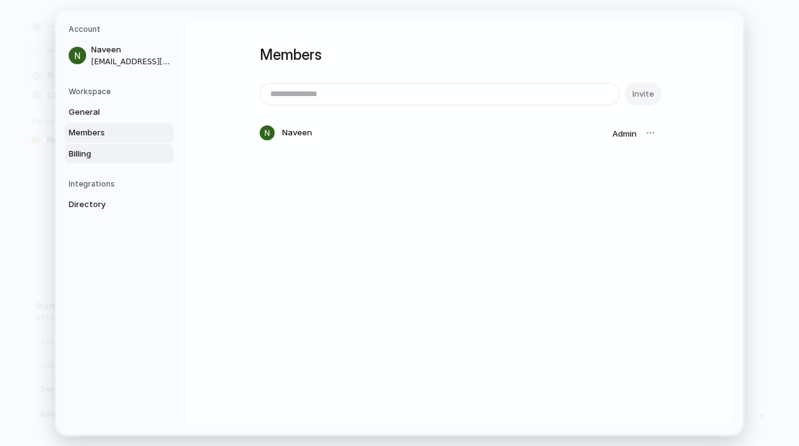
click at [102, 155] on span "Billing" at bounding box center [109, 153] width 80 height 12
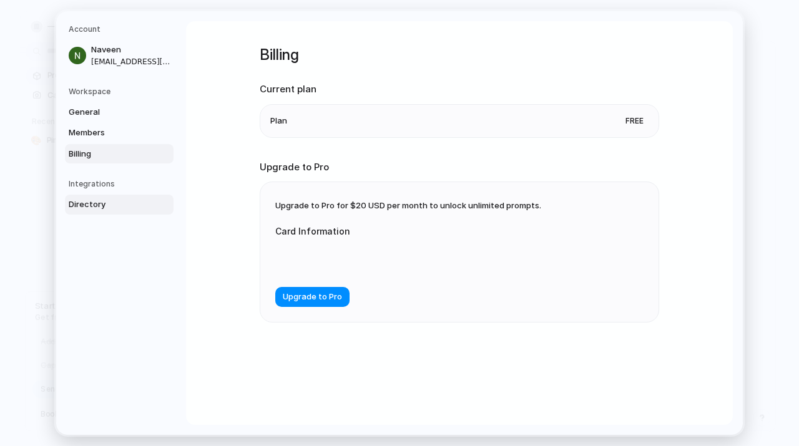
click at [97, 201] on span "Directory" at bounding box center [109, 204] width 80 height 12
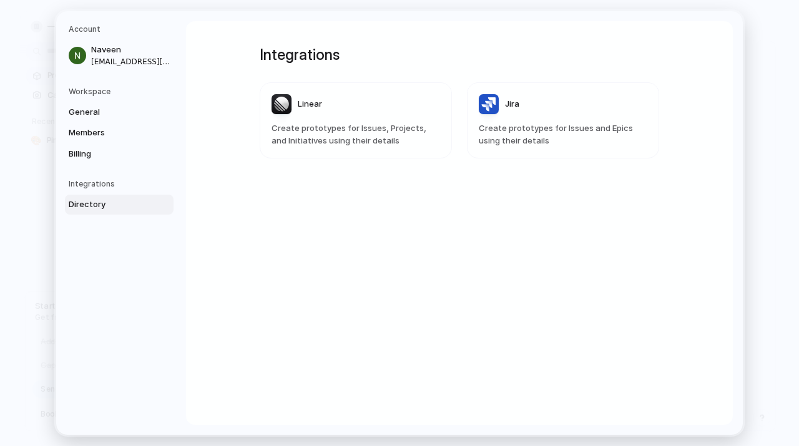
click at [104, 164] on nav "Account Naveen naveen@candourtechnolabs.com Workspace General Members Billing I…" at bounding box center [121, 223] width 130 height 424
click at [97, 150] on span "Billing" at bounding box center [109, 153] width 80 height 12
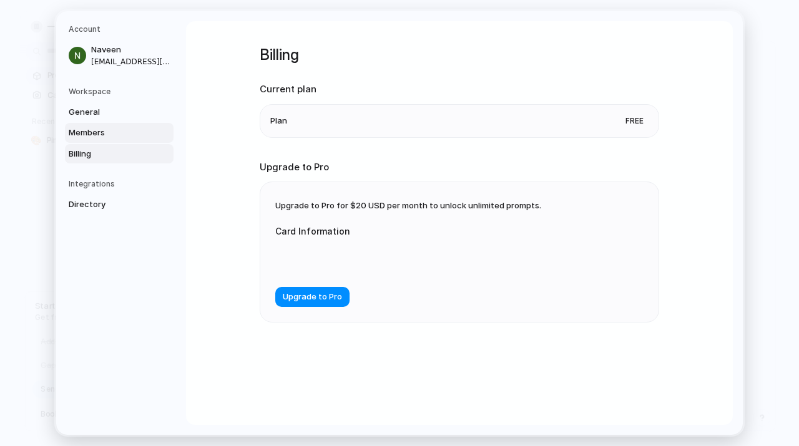
click at [108, 126] on link "Members" at bounding box center [119, 133] width 109 height 20
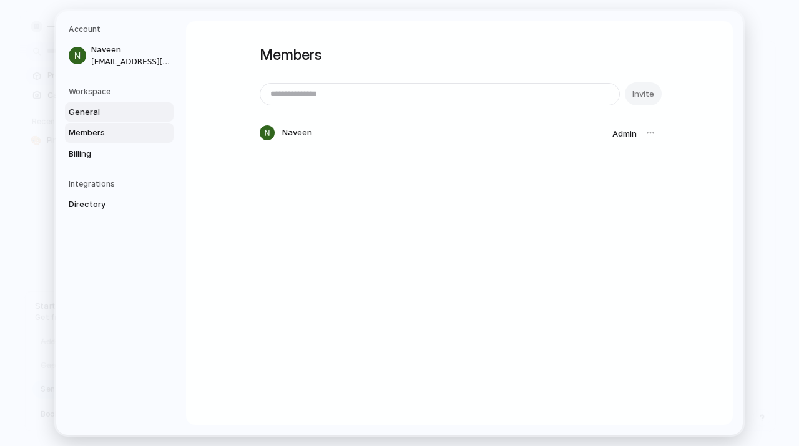
click at [108, 115] on span "General" at bounding box center [109, 111] width 80 height 12
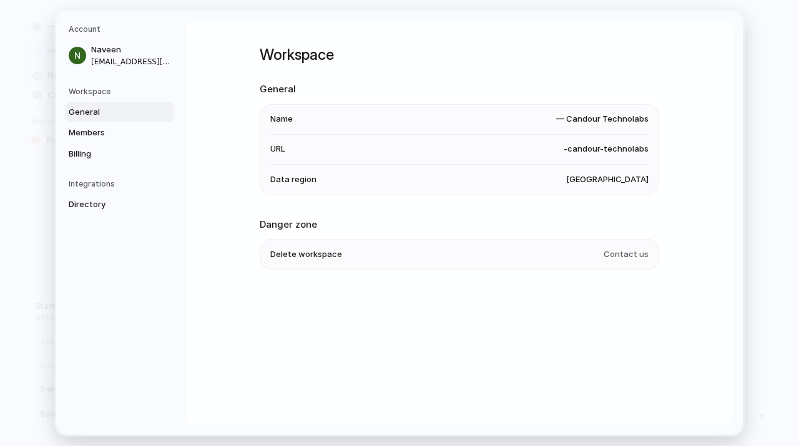
click at [105, 94] on h5 "Workspace" at bounding box center [121, 90] width 105 height 11
click at [100, 26] on h5 "Account" at bounding box center [121, 29] width 105 height 11
click at [75, 90] on h5 "Workspace" at bounding box center [121, 90] width 105 height 11
